Goal: Register for event/course

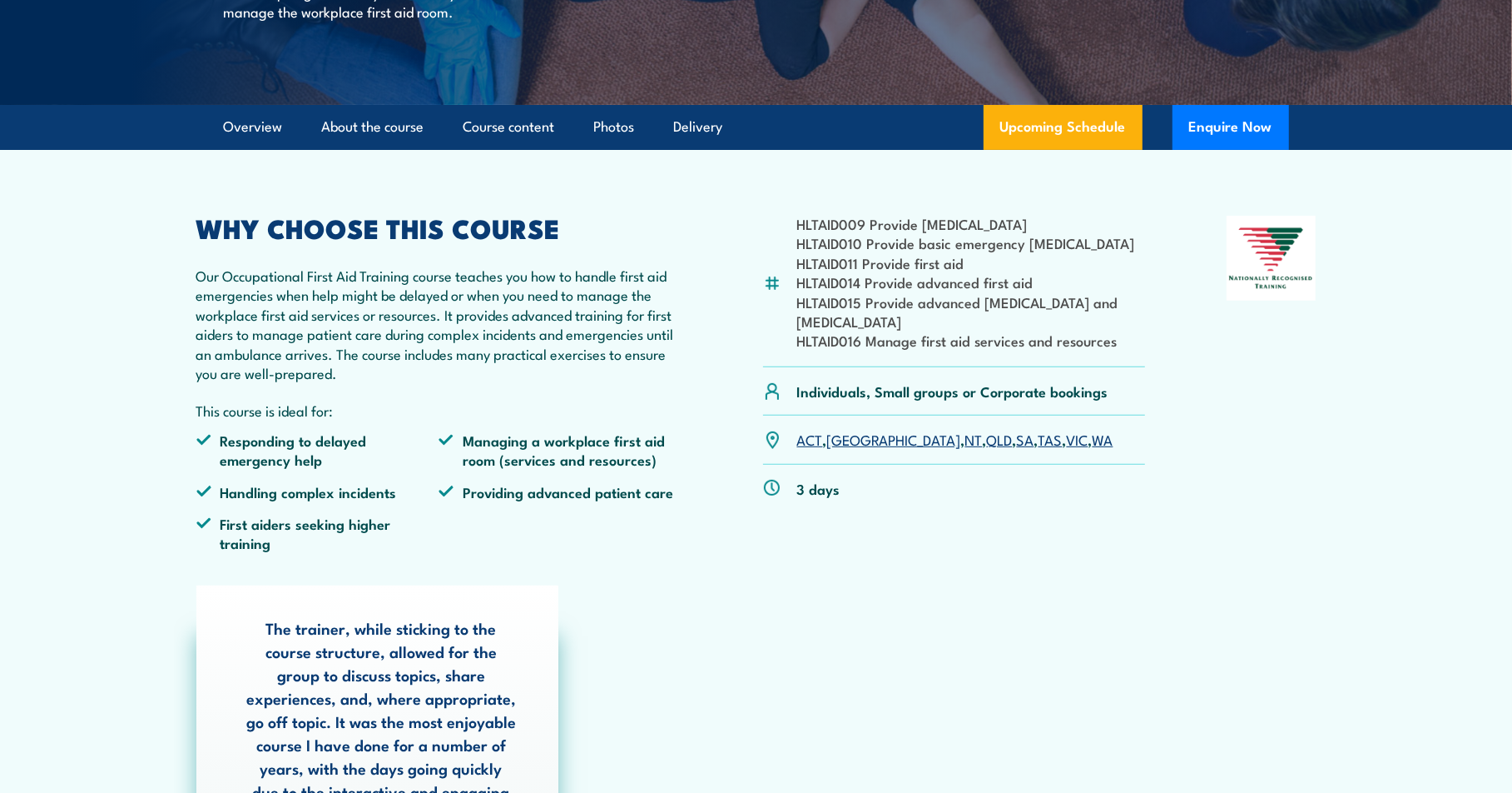
scroll to position [166, 0]
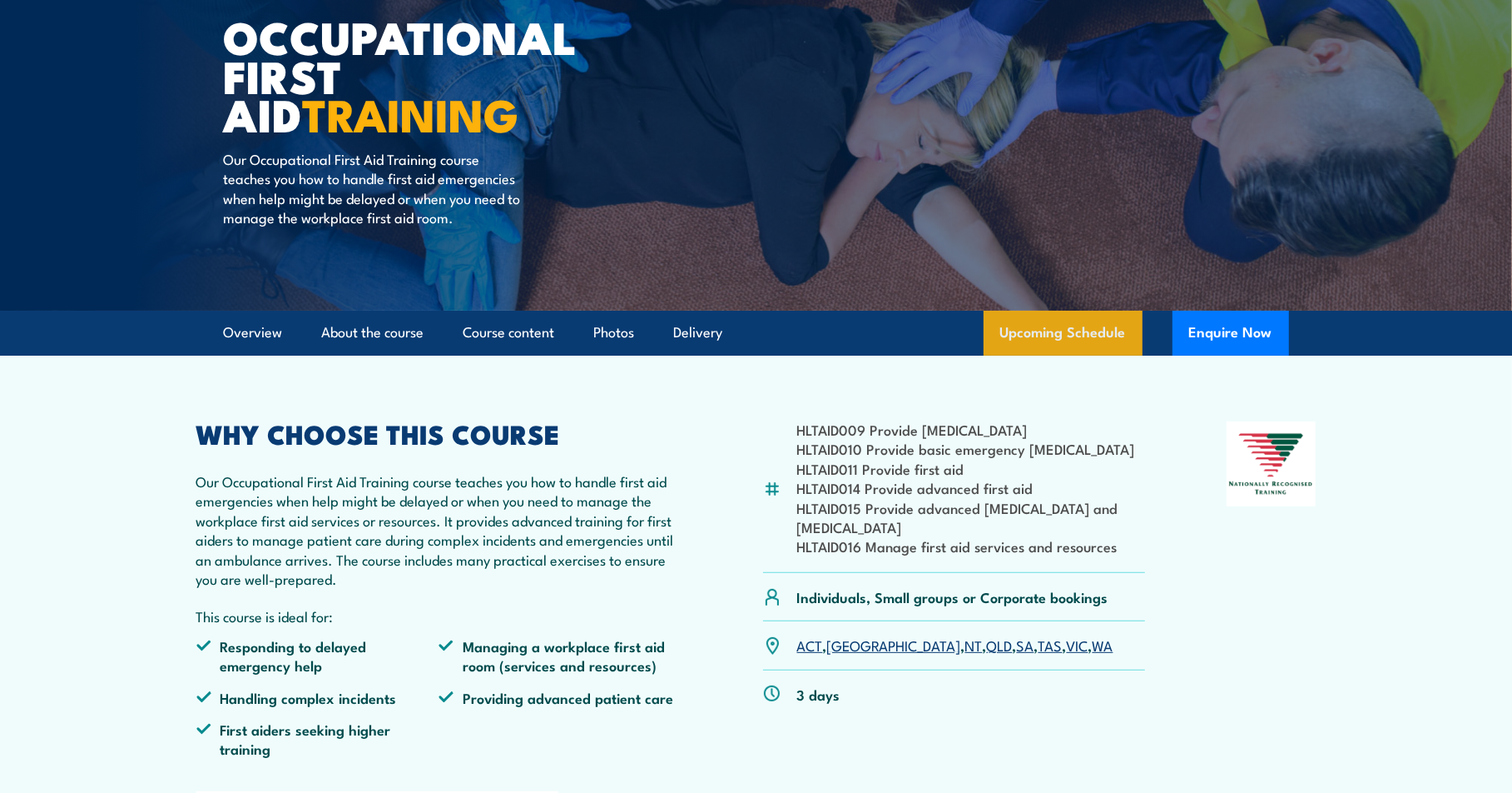
click at [1031, 321] on link "Upcoming Schedule" at bounding box center [1063, 333] width 159 height 45
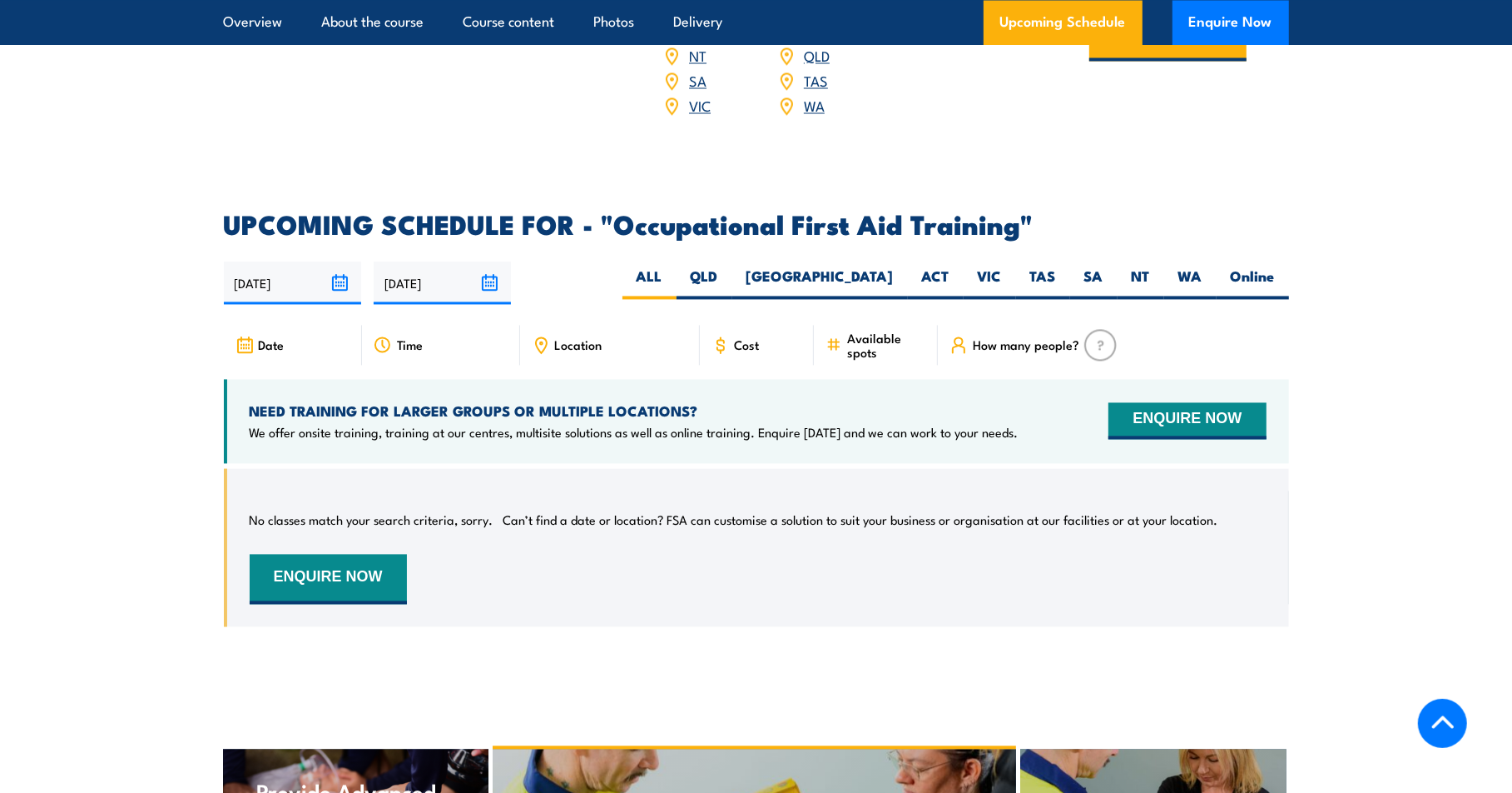
scroll to position [2833, 0]
click at [1098, 267] on label "SA" at bounding box center [1094, 283] width 48 height 32
click at [1104, 267] on input "SA" at bounding box center [1109, 272] width 11 height 11
radio input "true"
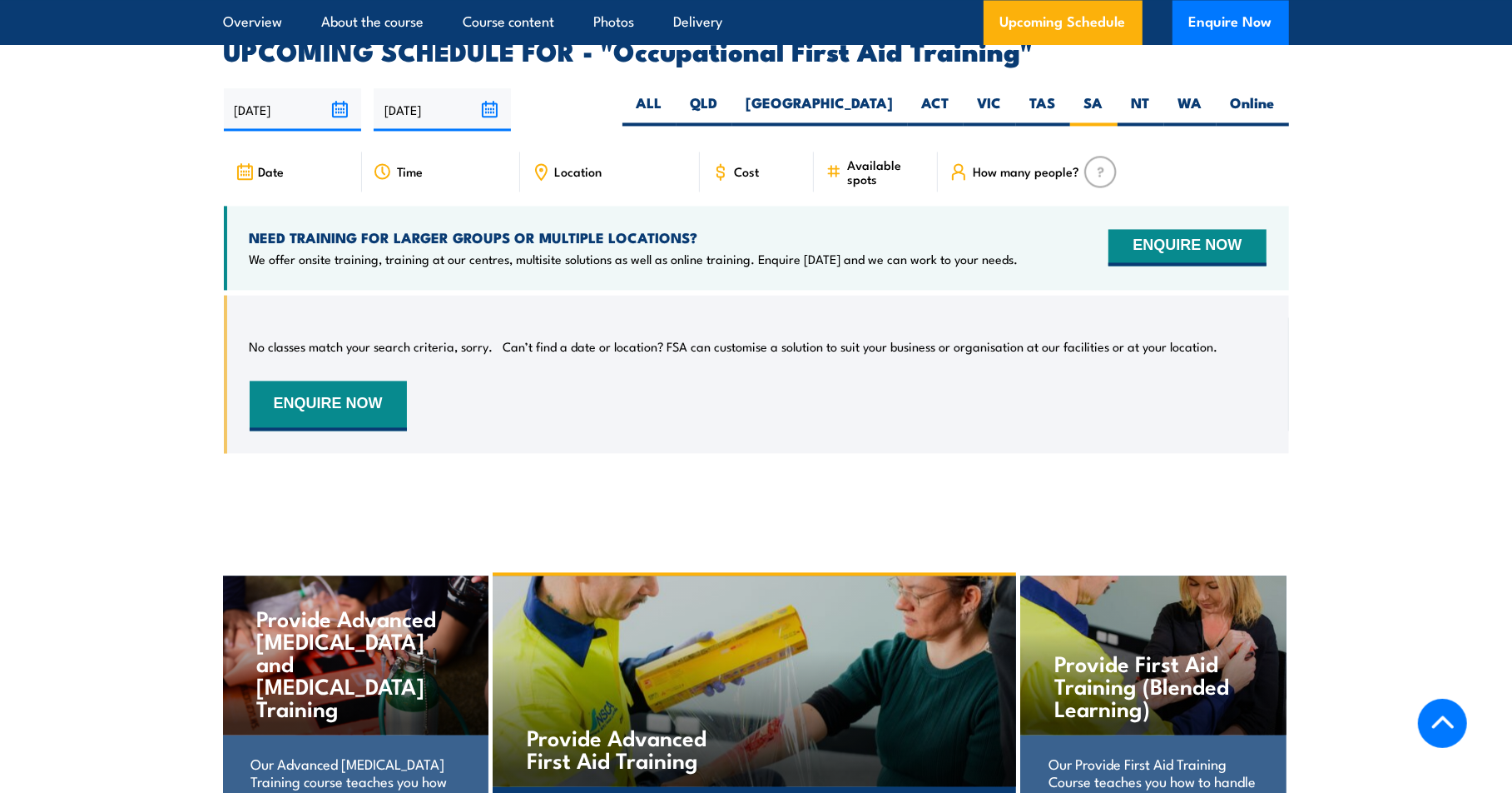
scroll to position [2833, 0]
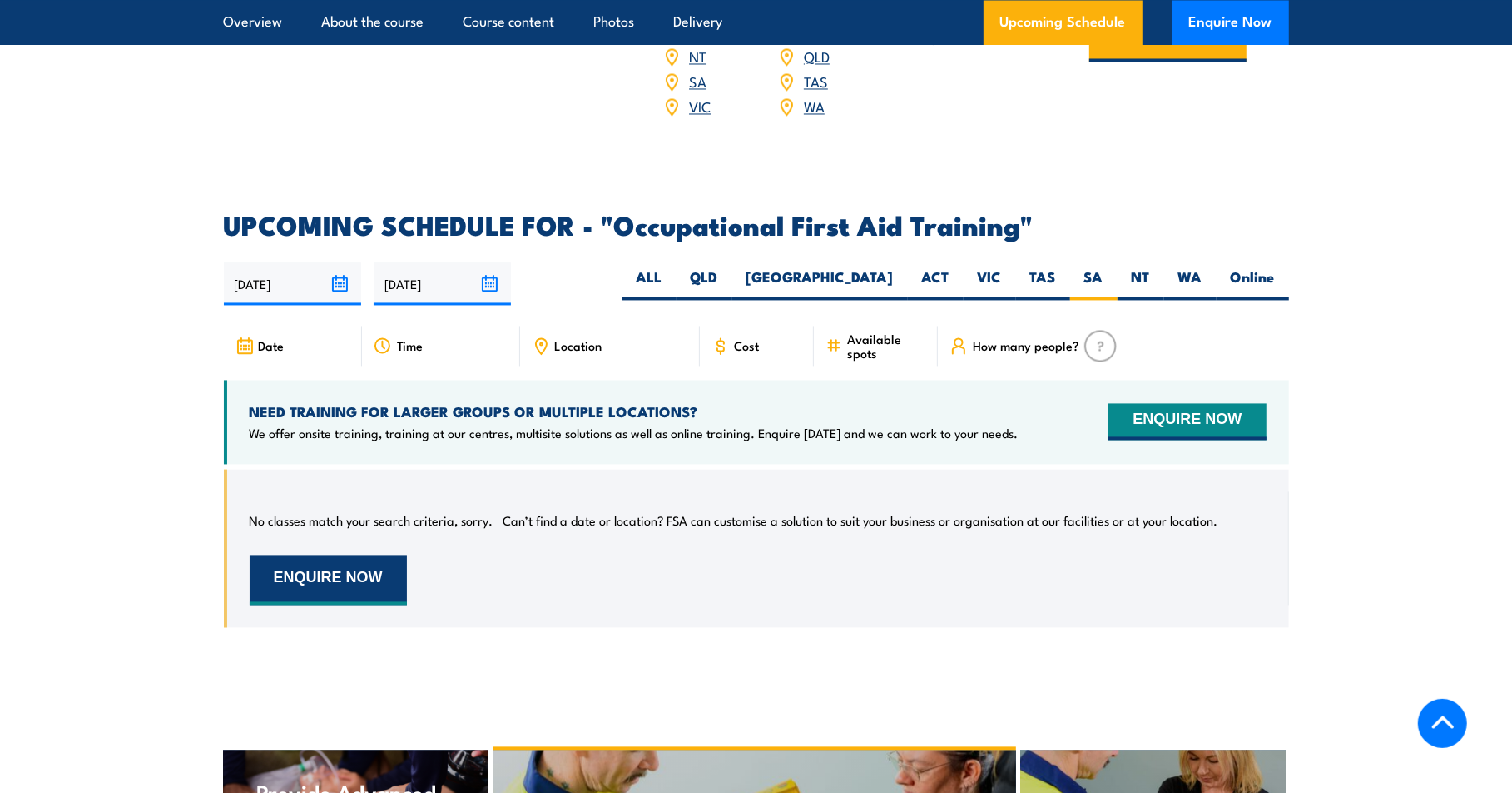
click at [345, 554] on button "ENQUIRE NOW" at bounding box center [328, 579] width 158 height 50
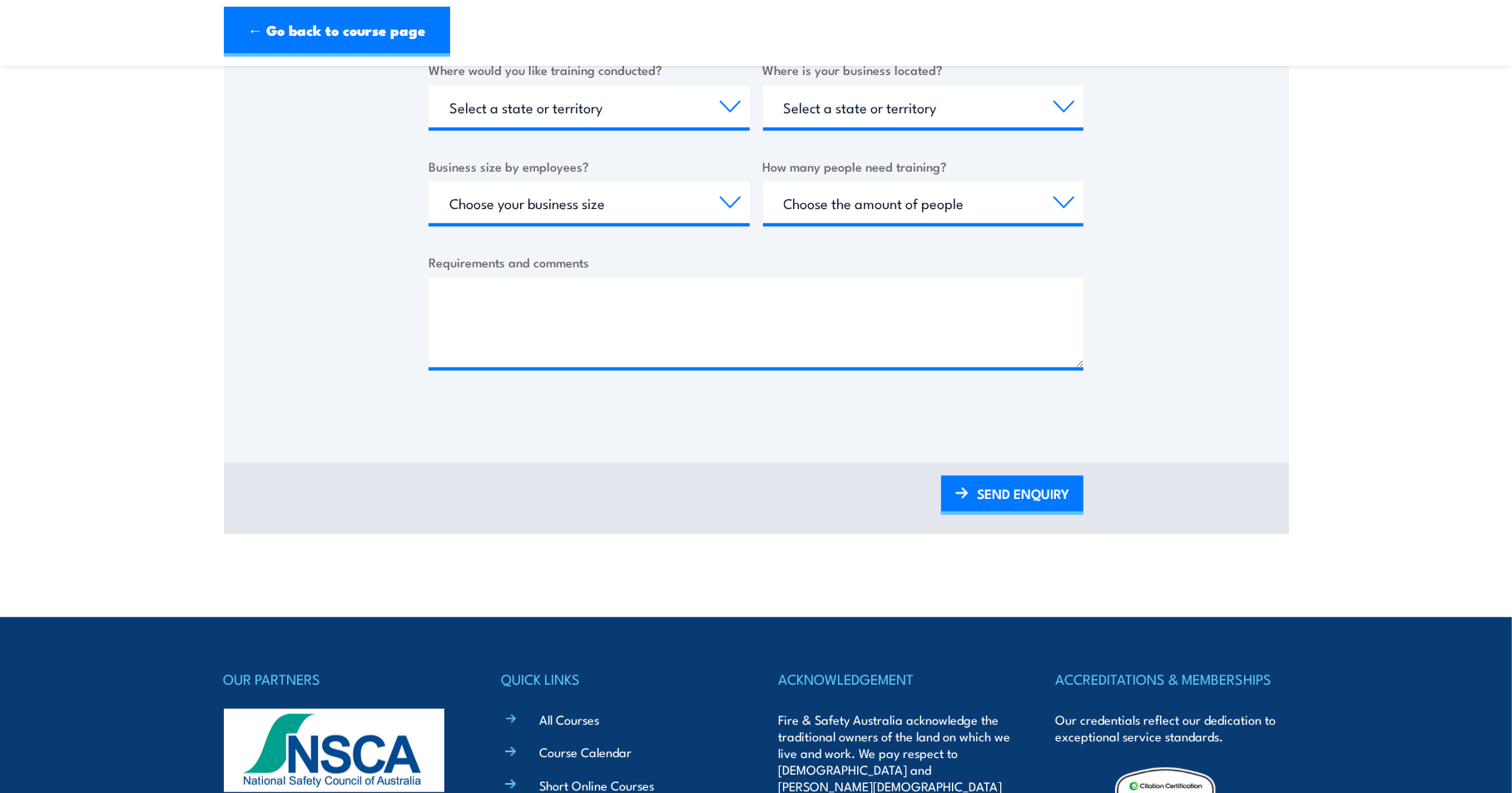
scroll to position [750, 0]
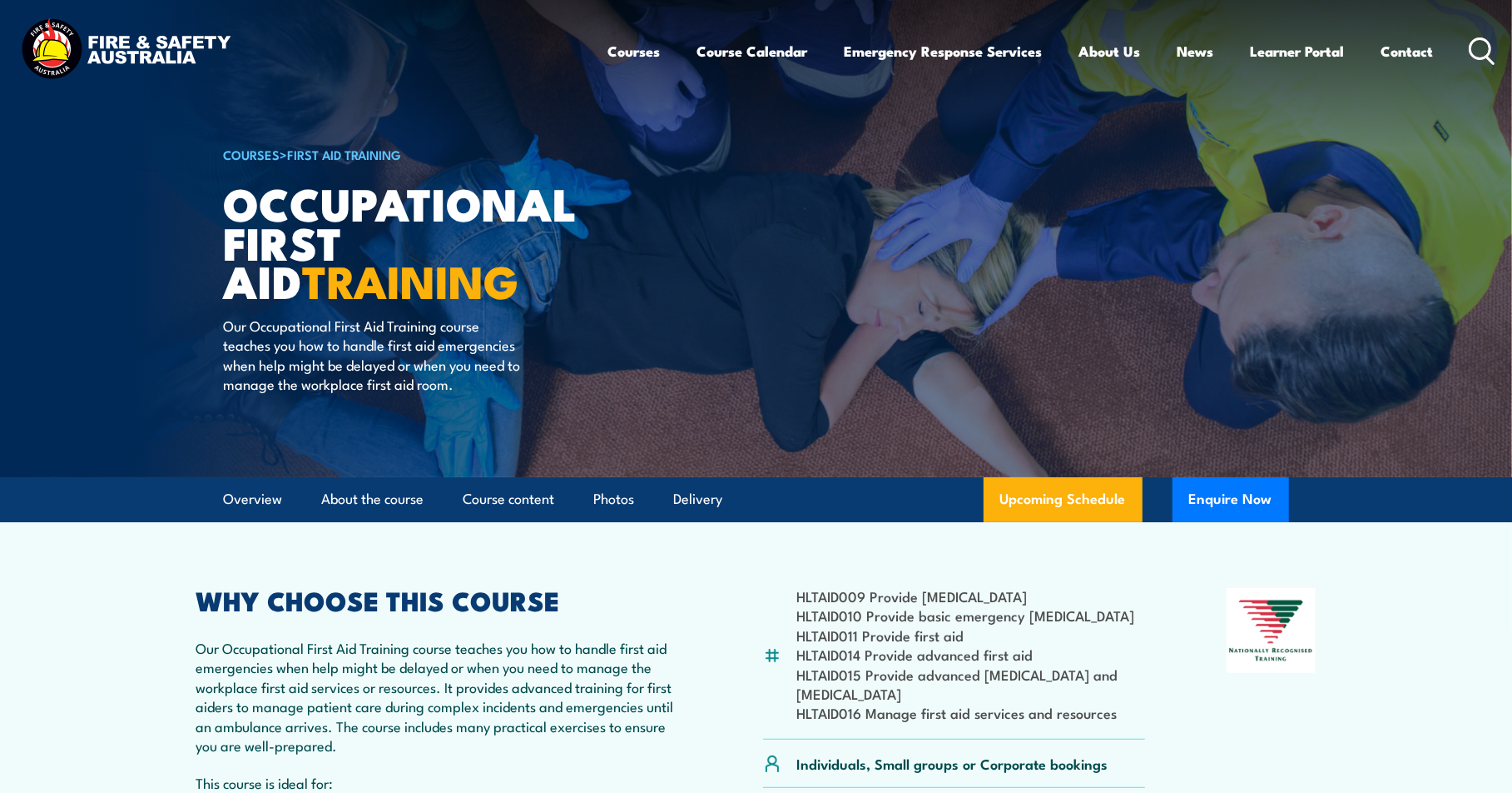
click at [147, 49] on img at bounding box center [126, 51] width 218 height 72
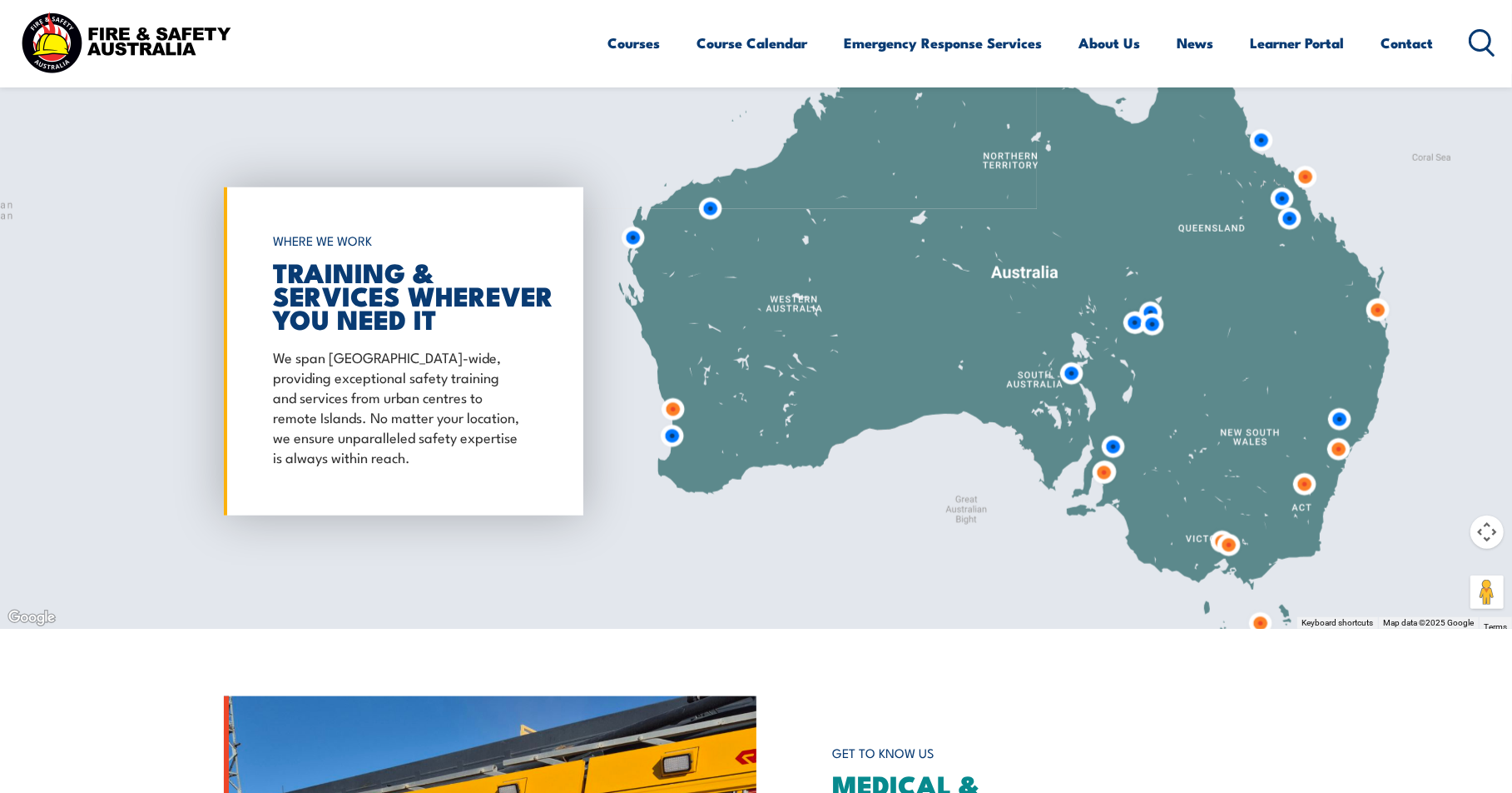
scroll to position [1499, 0]
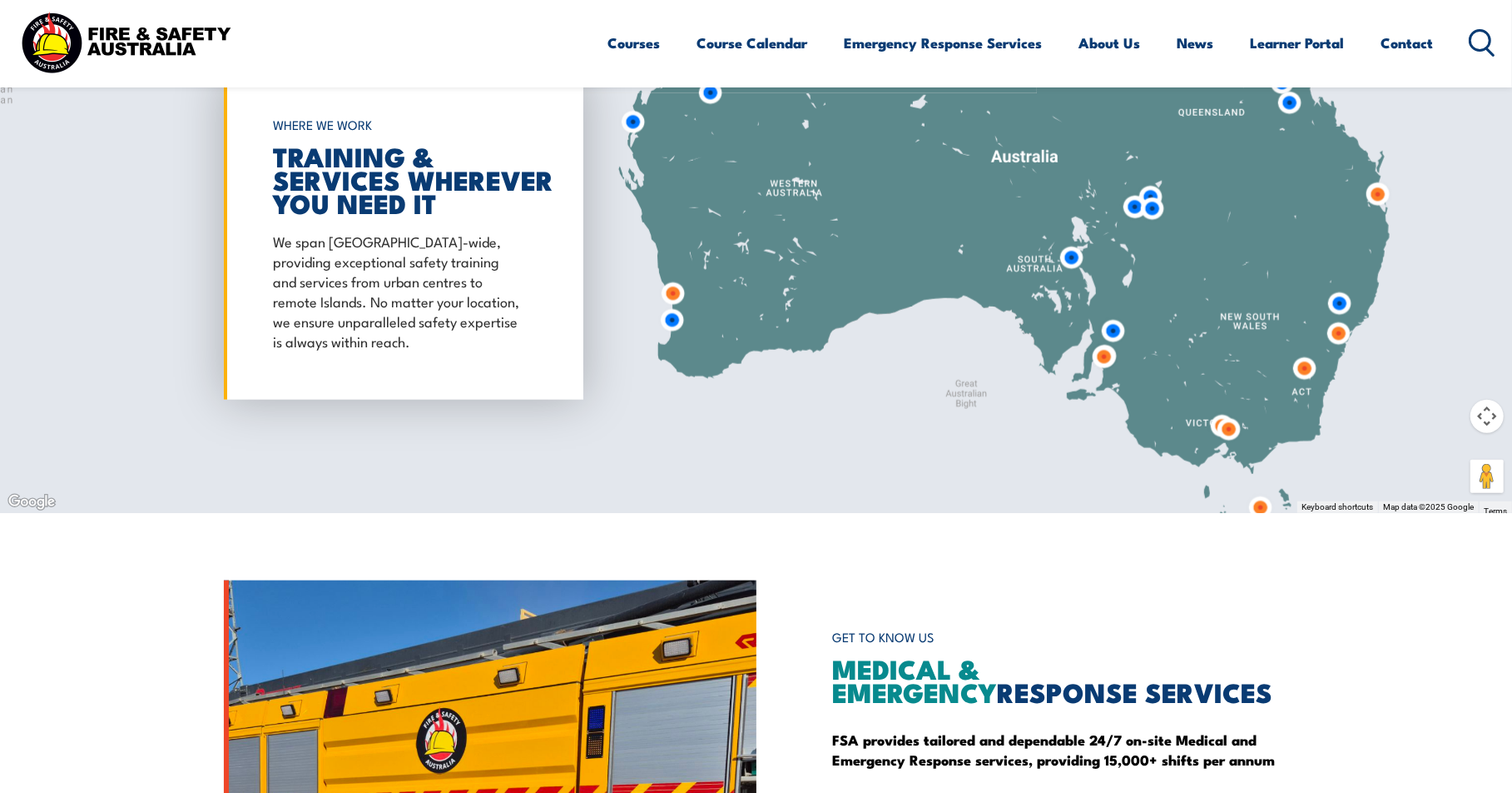
click at [1105, 359] on img at bounding box center [1104, 356] width 31 height 31
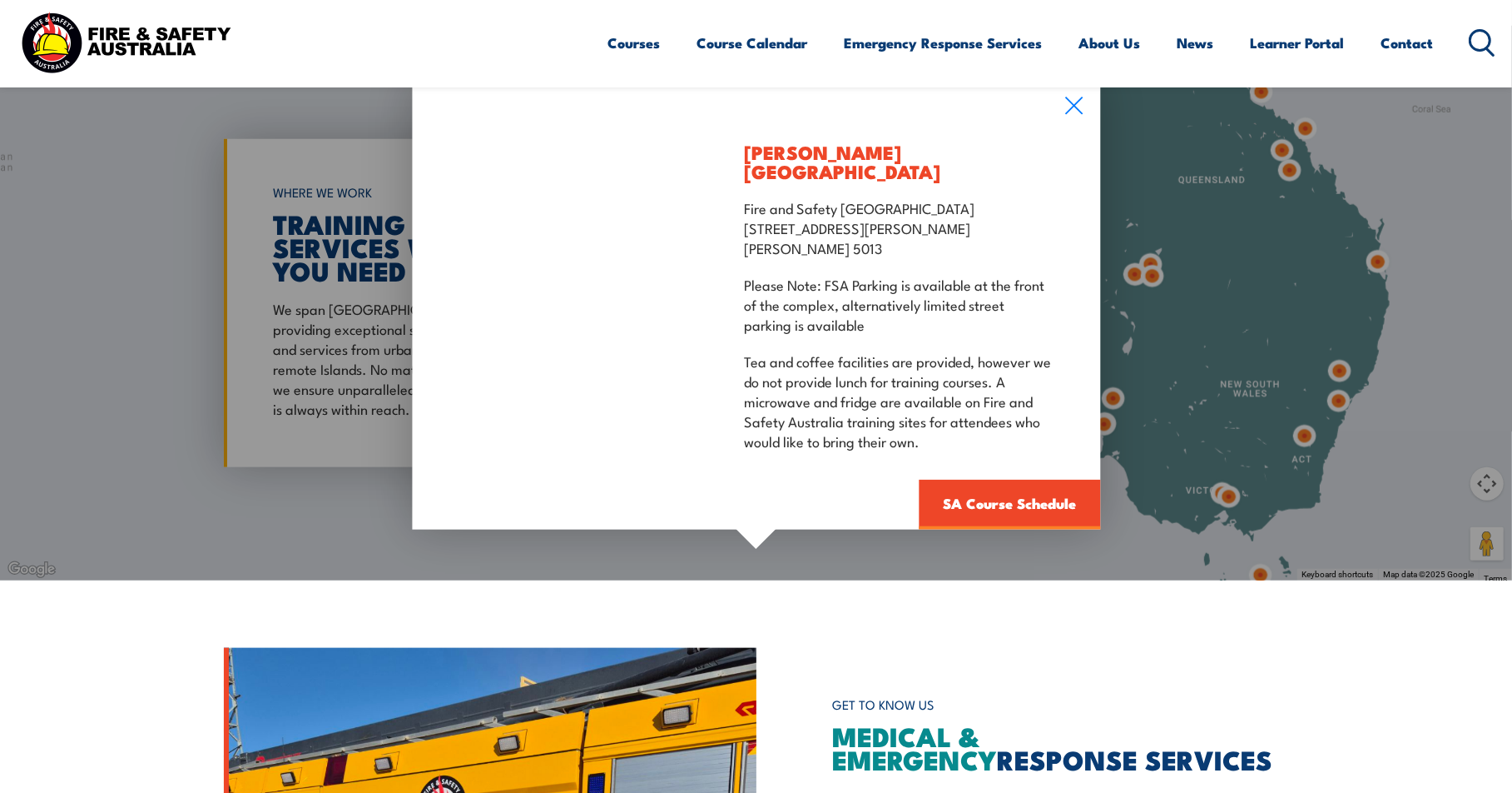
scroll to position [1415, 0]
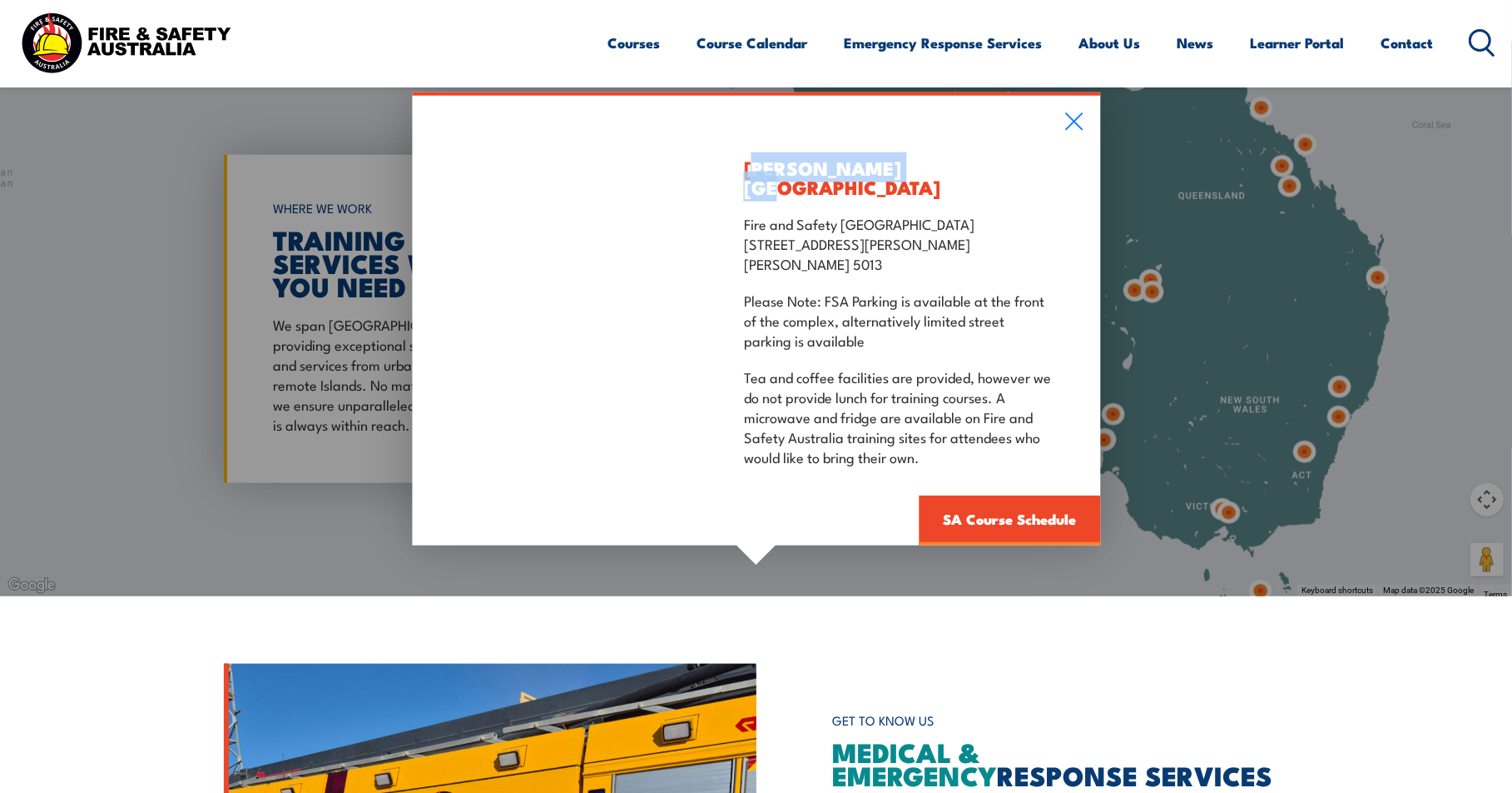
drag, startPoint x: 757, startPoint y: 180, endPoint x: 895, endPoint y: 186, distance: 138.1
click at [895, 186] on h3 "Wingfield Training Centre" at bounding box center [899, 177] width 310 height 38
drag, startPoint x: 895, startPoint y: 186, endPoint x: 997, endPoint y: 217, distance: 106.6
click at [996, 217] on p "Fire and Safety Australia Unit 3, 259 Hanson Road WINGFIELD SA 5013" at bounding box center [899, 243] width 310 height 60
drag, startPoint x: 953, startPoint y: 170, endPoint x: 742, endPoint y: 166, distance: 211.0
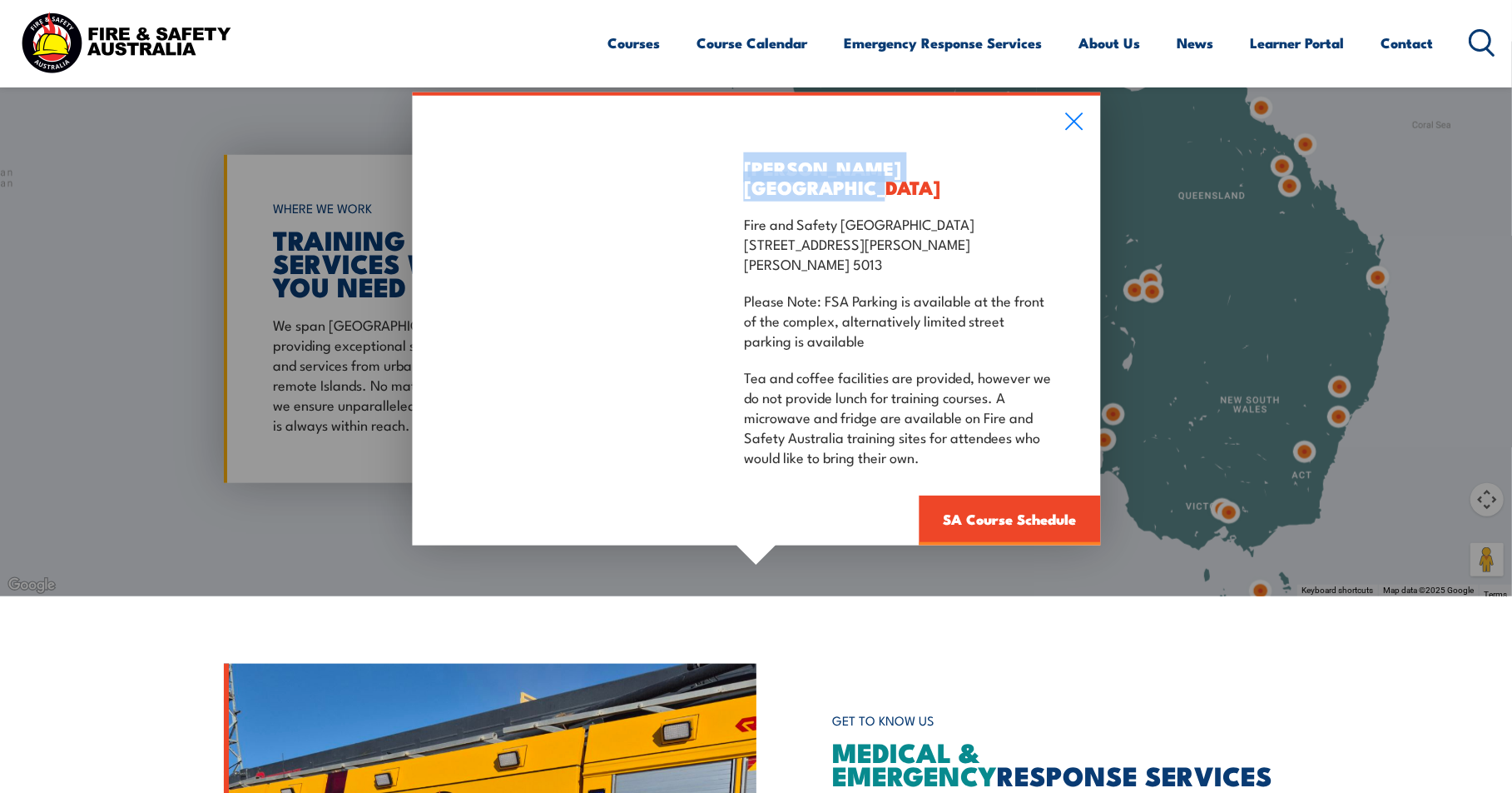
click at [742, 166] on div "Wingfield Training Centre Fire and Safety Australia Unit 3, 259 Hanson Road WIN…" at bounding box center [899, 320] width 402 height 449
drag, startPoint x: 742, startPoint y: 166, endPoint x: 843, endPoint y: 168, distance: 101.0
